Goal: Check status: Check status

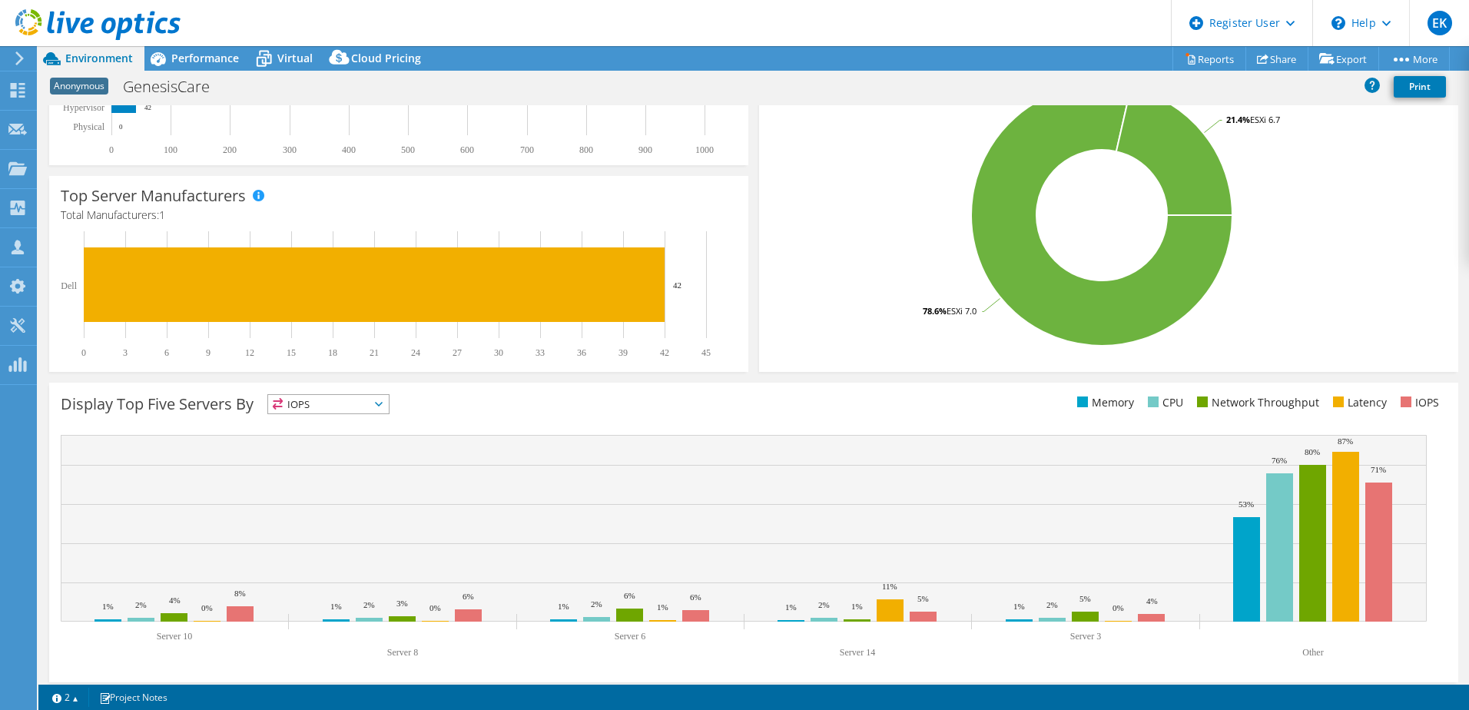
scroll to position [231, 0]
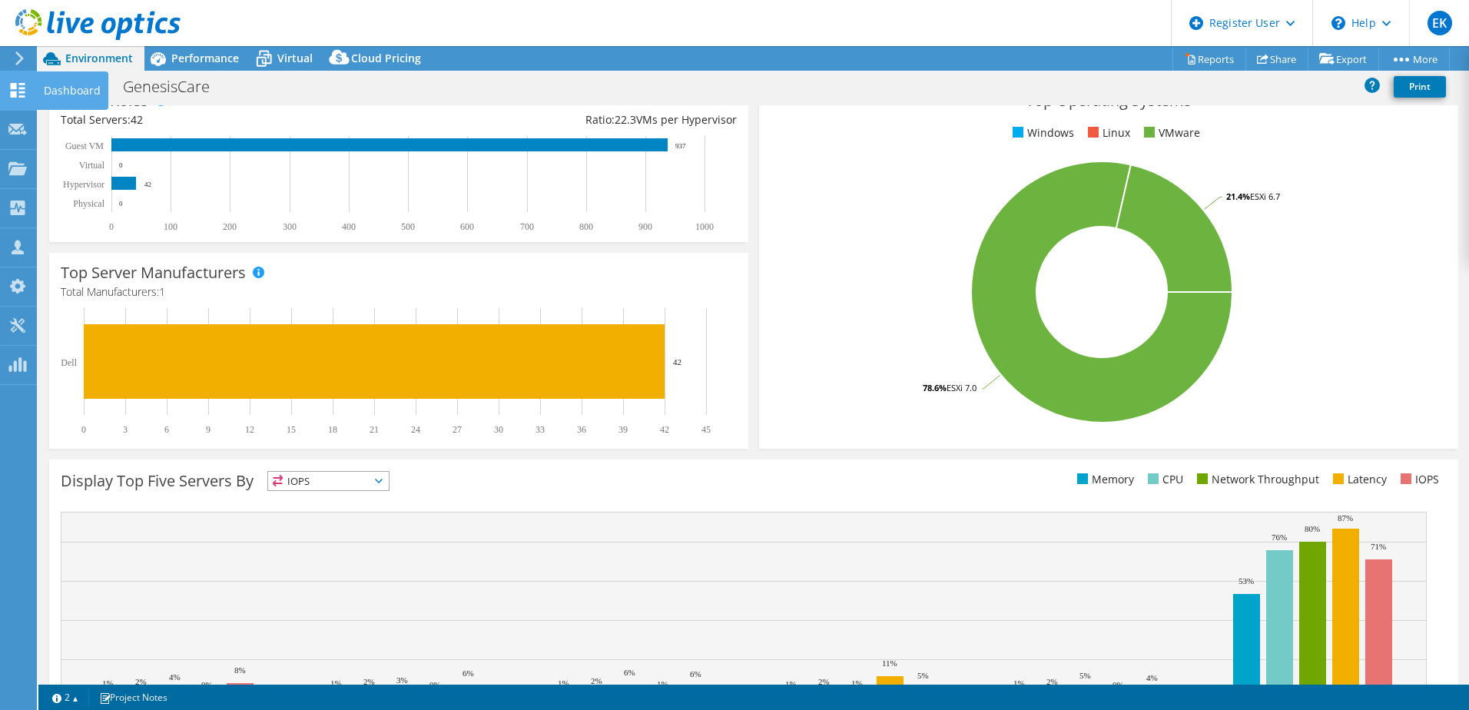
click at [11, 87] on use at bounding box center [18, 90] width 15 height 15
click at [11, 128] on use at bounding box center [17, 129] width 18 height 12
click at [8, 170] on use at bounding box center [17, 167] width 18 height 13
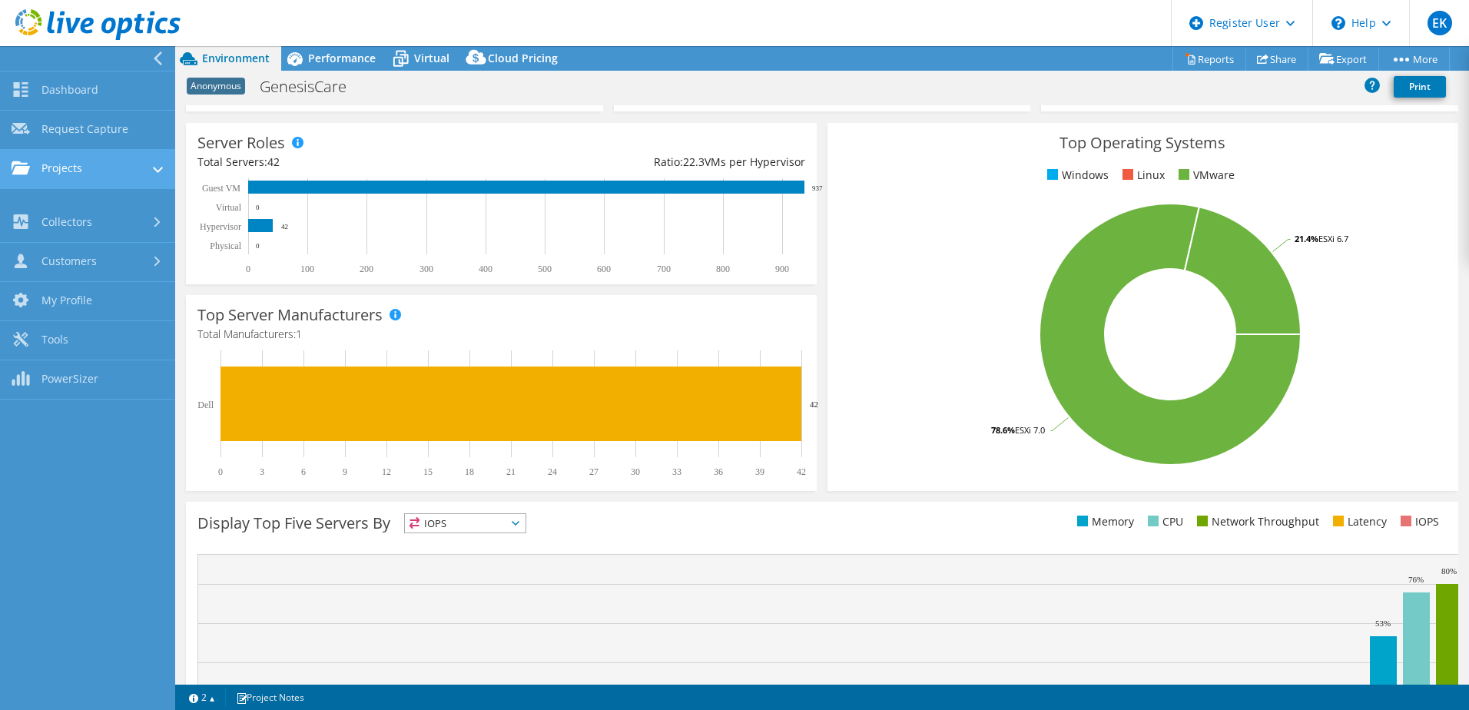
scroll to position [273, 0]
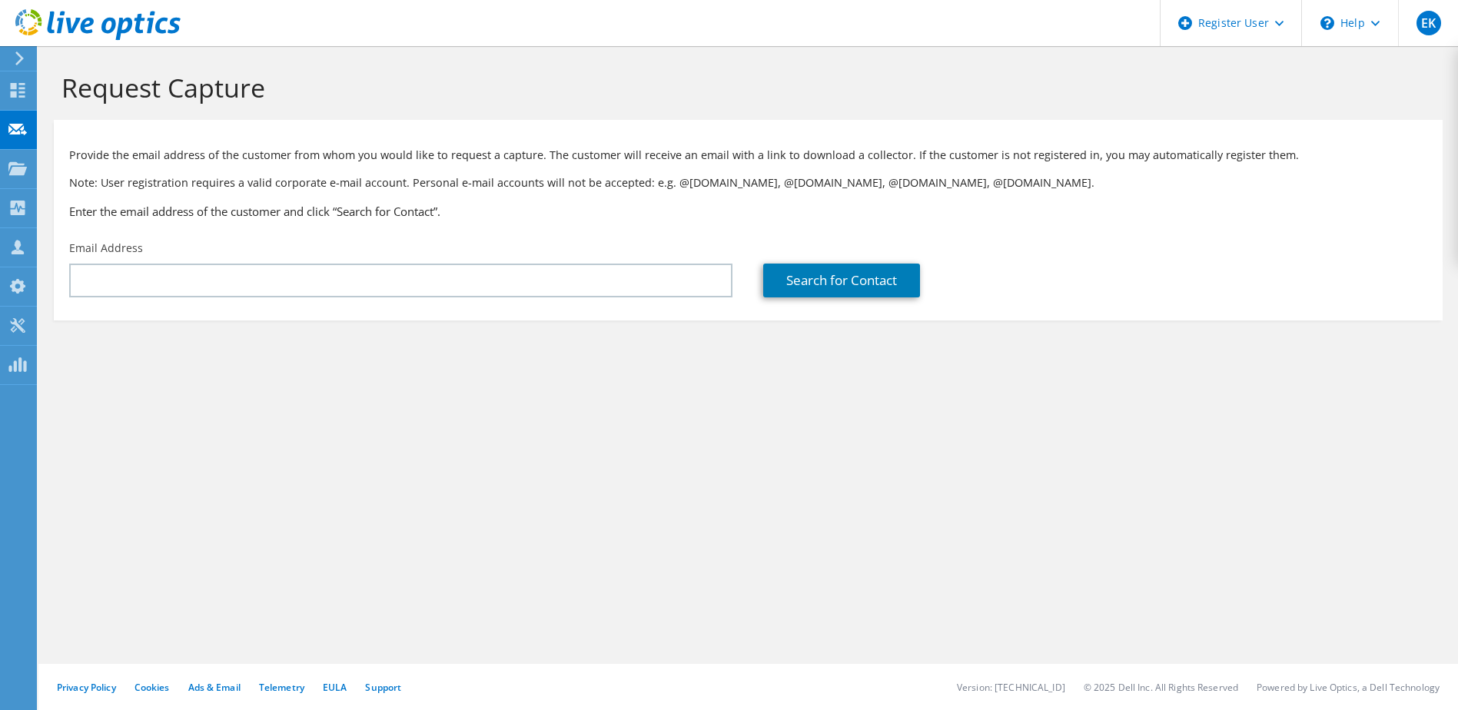
click at [8, 56] on div at bounding box center [16, 58] width 17 height 14
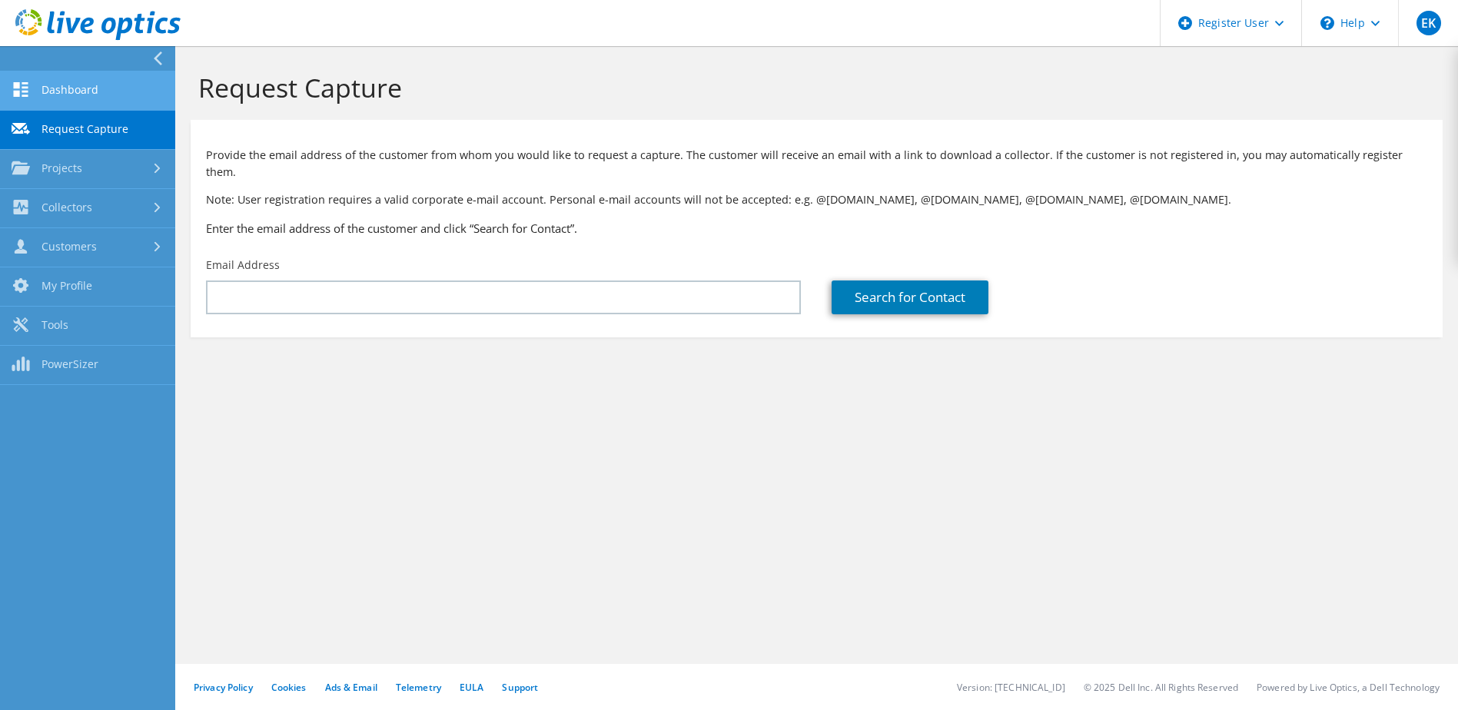
click at [41, 88] on link "Dashboard" at bounding box center [87, 90] width 175 height 39
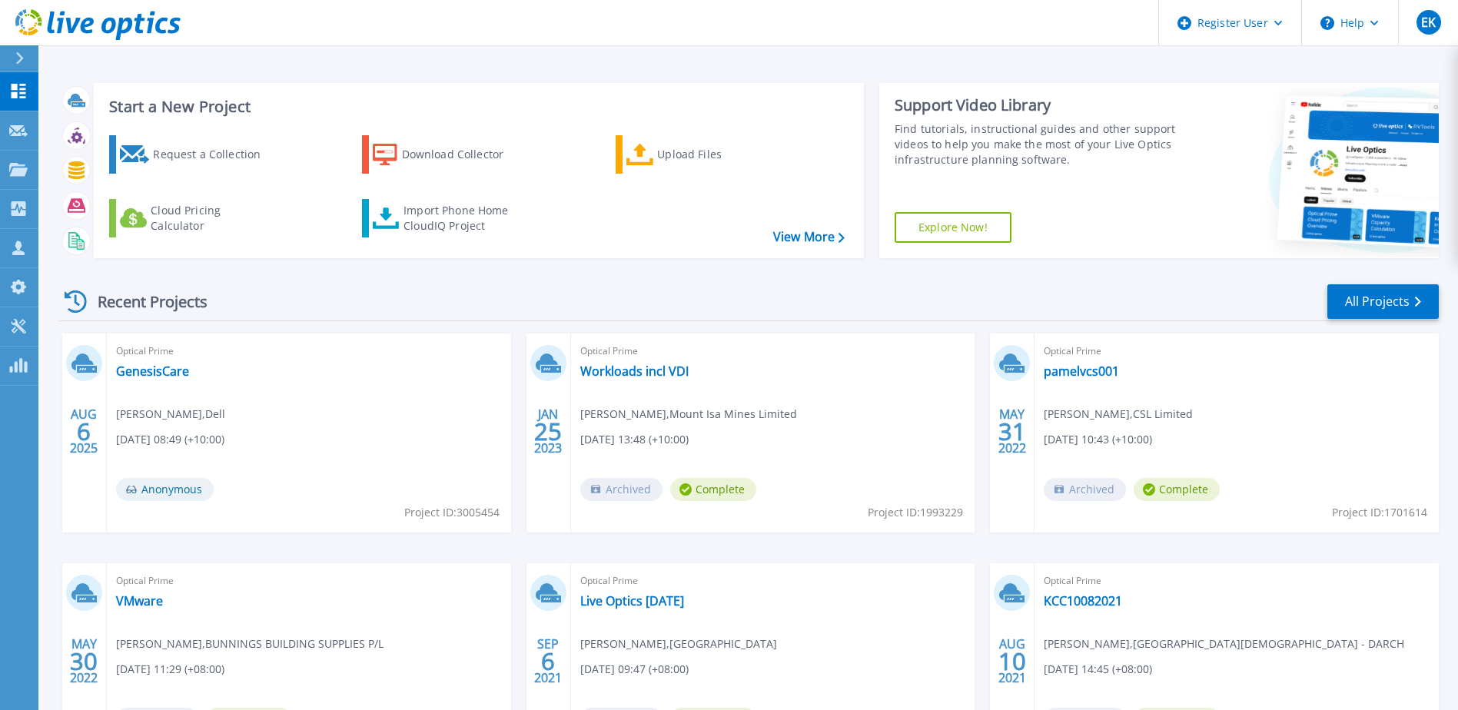
click at [204, 401] on div "Optical Prime GenesisCare [PERSON_NAME] , Dell [DATE] 08:49 (+10:00) Anonymous …" at bounding box center [309, 433] width 404 height 199
click at [149, 373] on link "GenesisCare" at bounding box center [152, 370] width 73 height 15
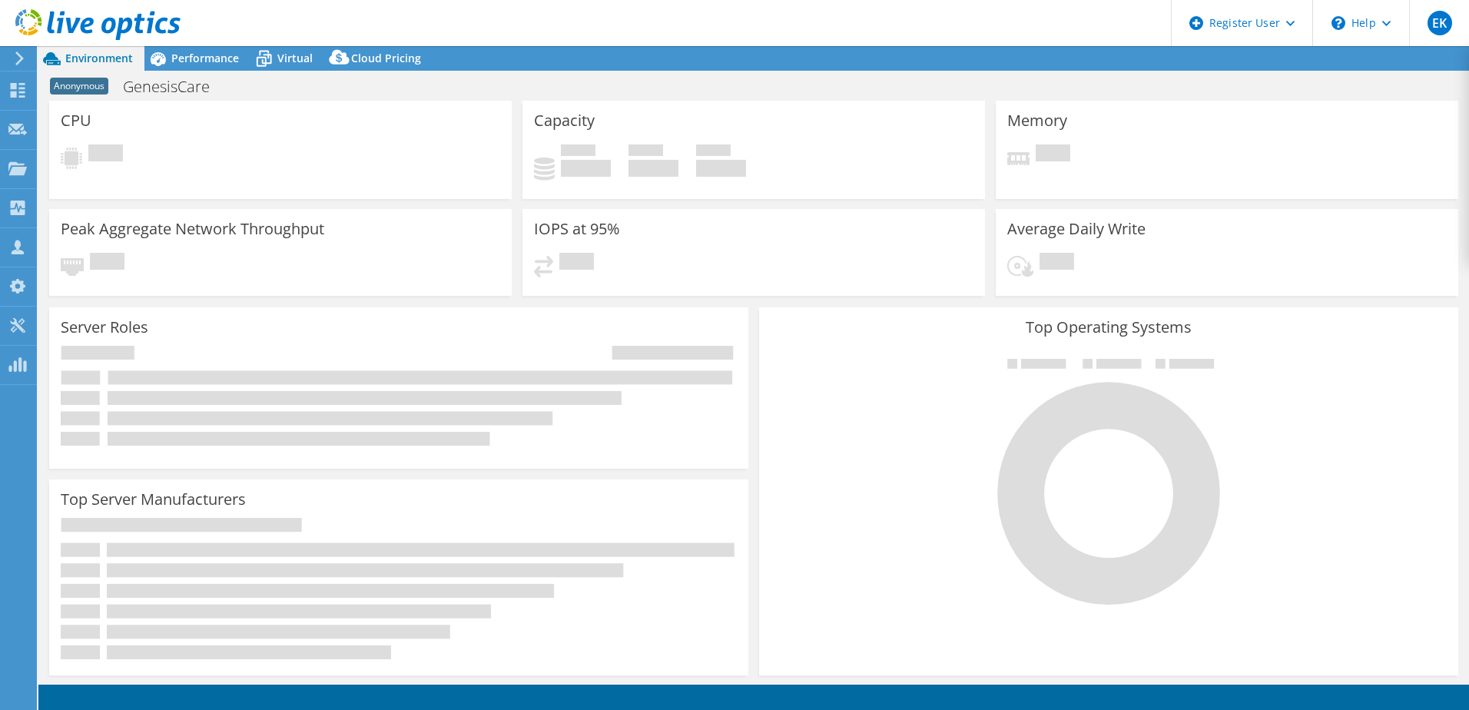
select select "USD"
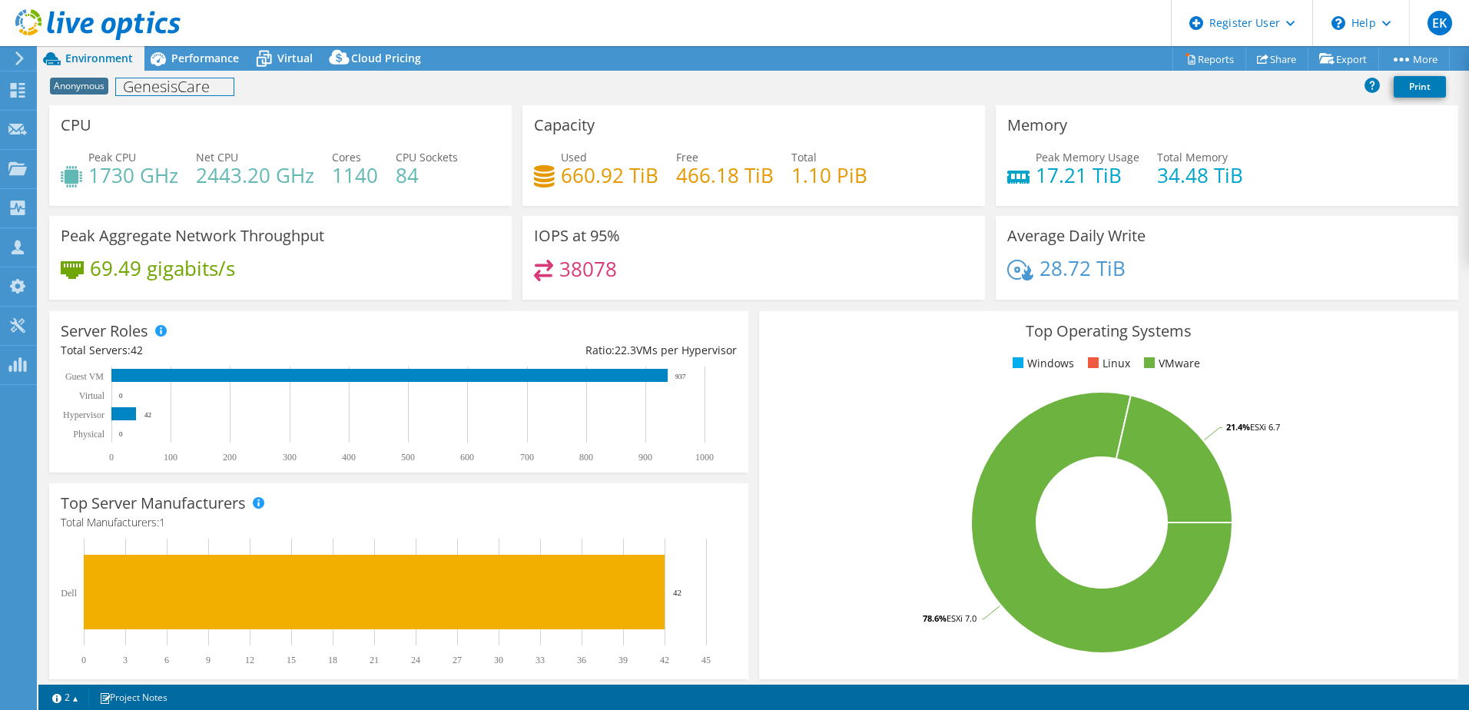
click at [181, 85] on h1 "GenesisCare" at bounding box center [175, 86] width 118 height 17
click at [199, 56] on span "Performance" at bounding box center [205, 58] width 68 height 15
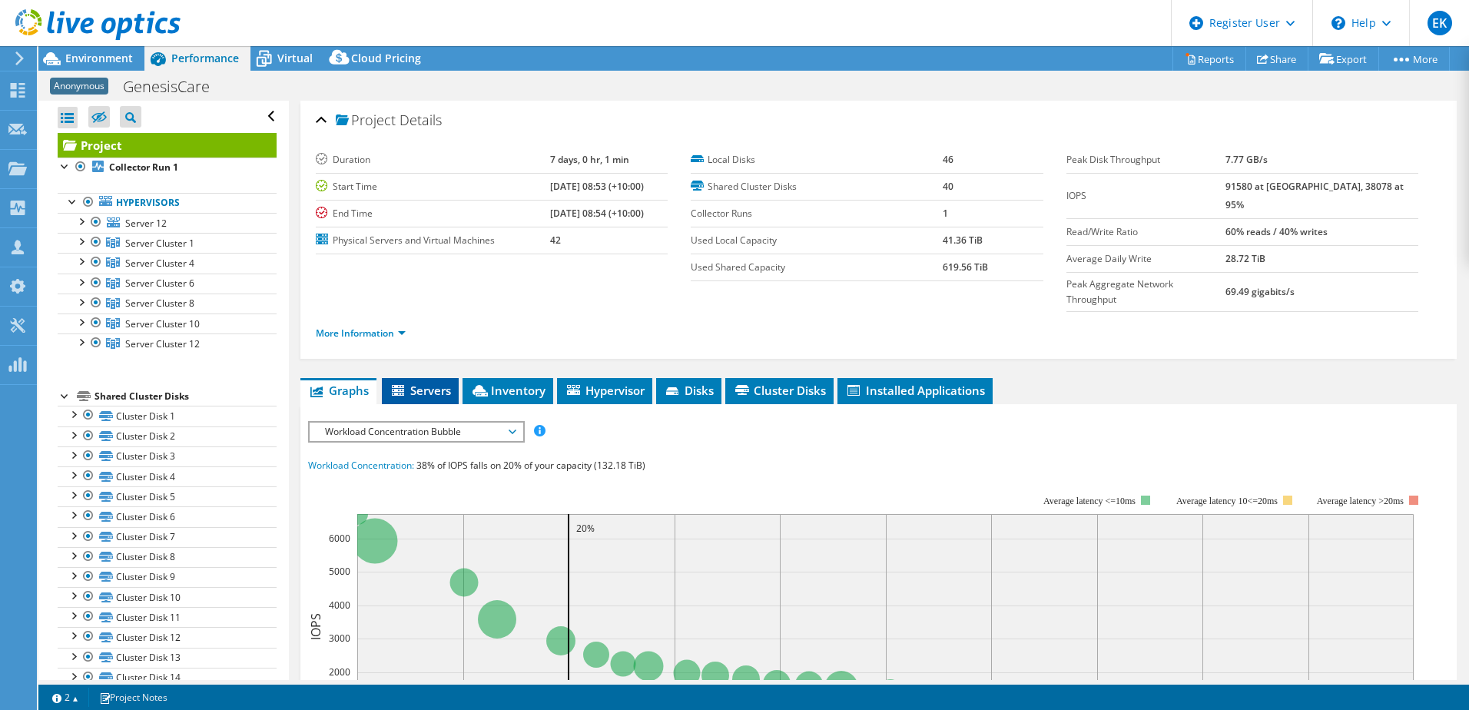
click at [437, 383] on span "Servers" at bounding box center [420, 390] width 61 height 15
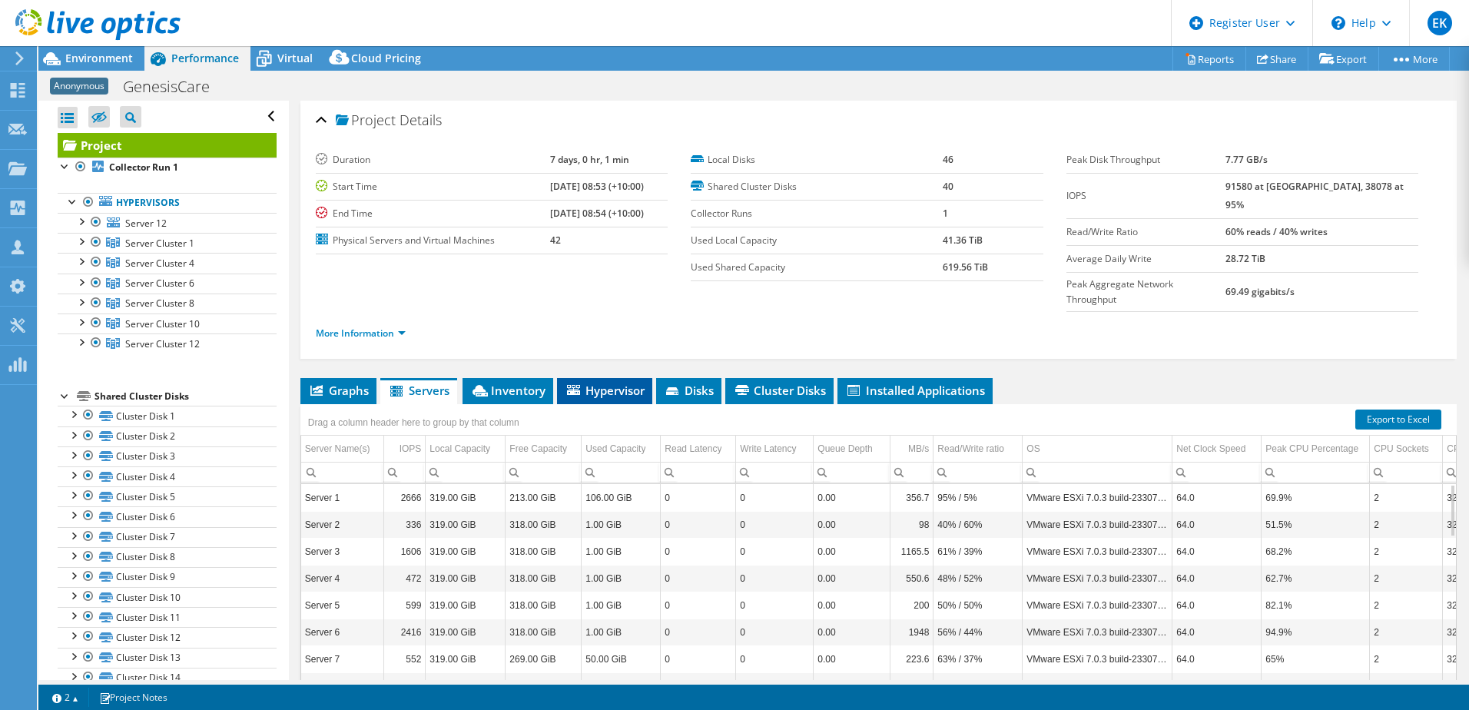
click at [619, 383] on span "Hypervisor" at bounding box center [605, 390] width 80 height 15
